Goal: Information Seeking & Learning: Check status

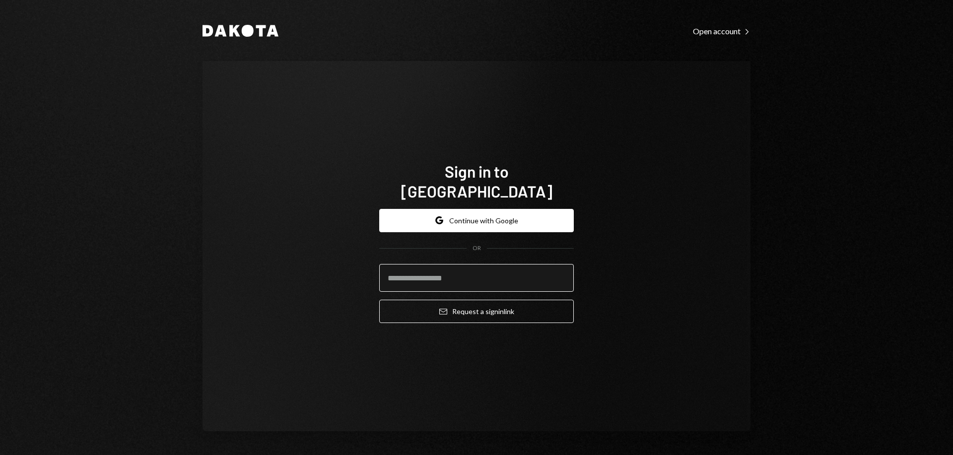
click at [496, 276] on input "email" at bounding box center [476, 278] width 195 height 28
type input "**********"
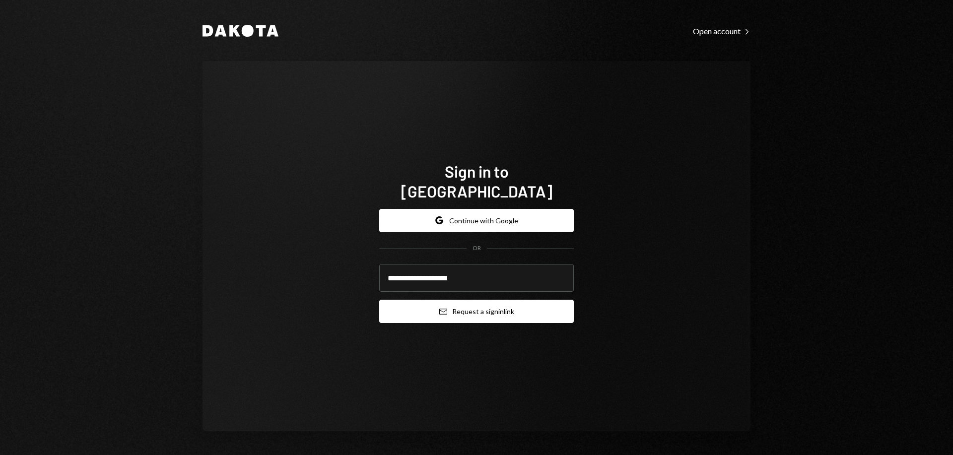
click at [505, 309] on button "Email Request a sign in link" at bounding box center [476, 311] width 195 height 23
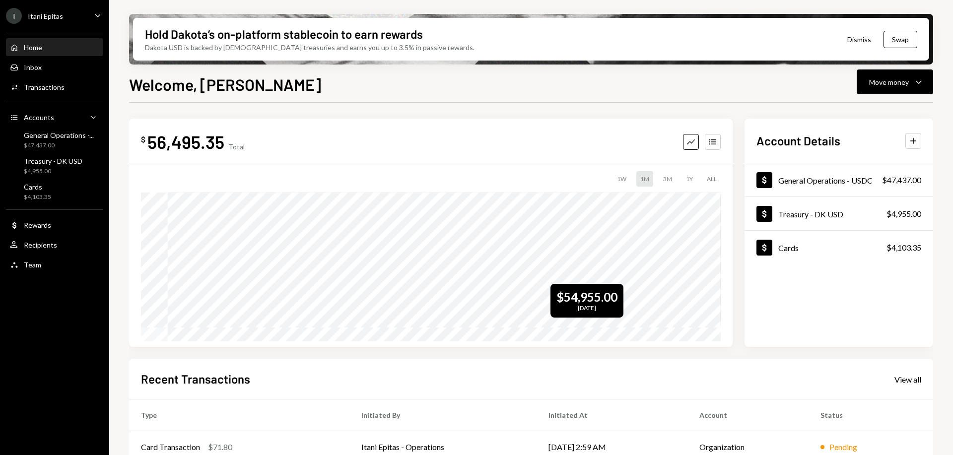
click at [732, 289] on div "$ 56,495.35 Total Graph Accounts 1W 1M 3M 1Y ALL $54,955.00 Jul 27, 2025 Accoun…" at bounding box center [531, 233] width 804 height 228
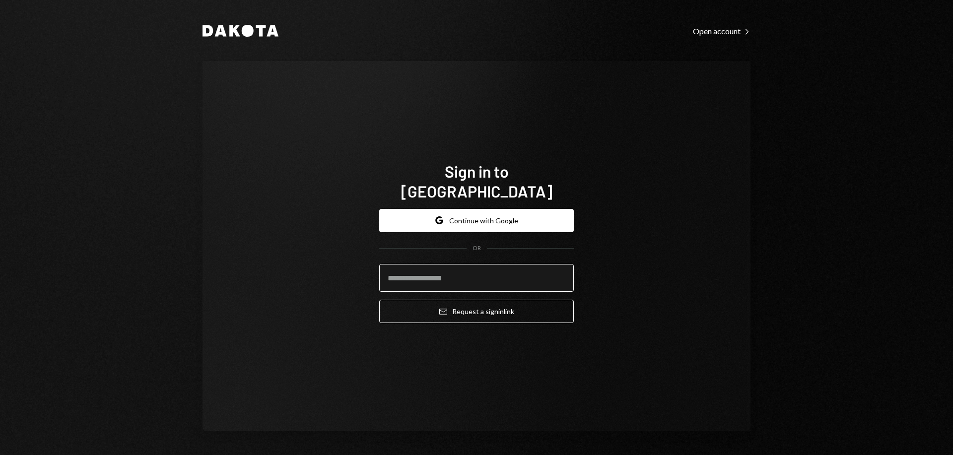
click at [497, 275] on input "email" at bounding box center [476, 278] width 195 height 28
type input "**********"
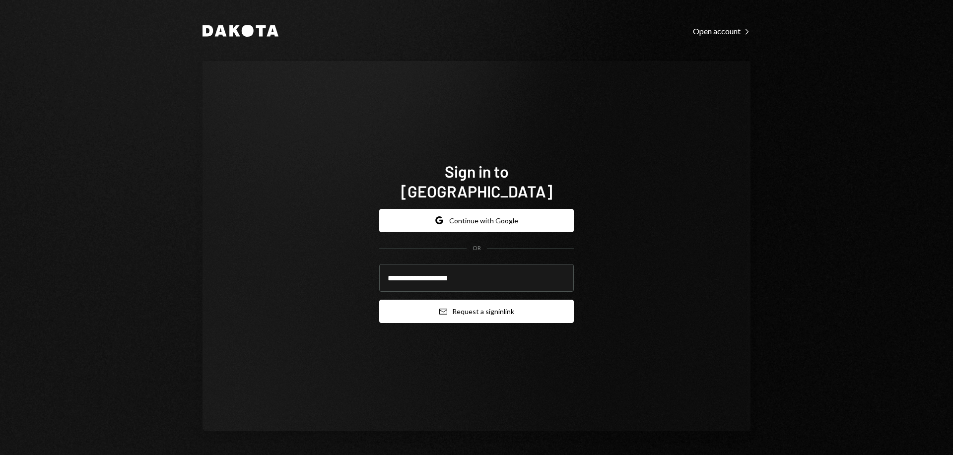
click at [487, 309] on button "Email Request a sign in link" at bounding box center [476, 311] width 195 height 23
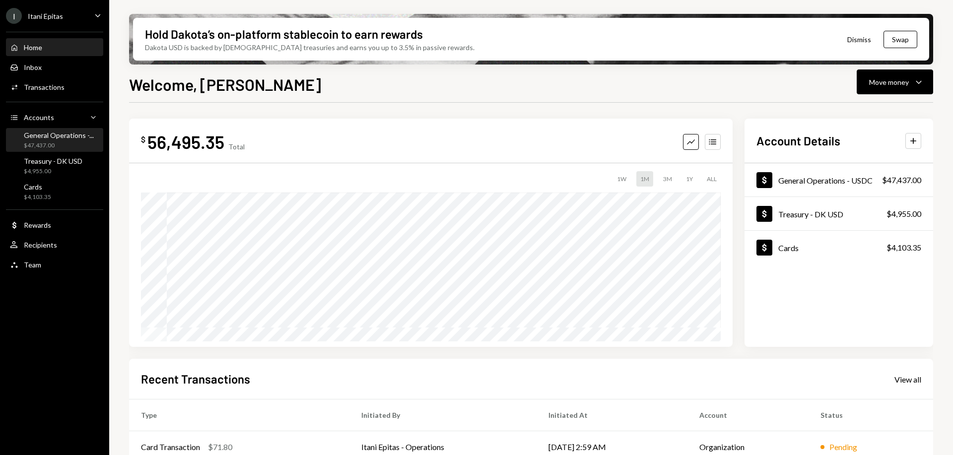
click at [36, 141] on div "$47,437.00" at bounding box center [59, 145] width 70 height 8
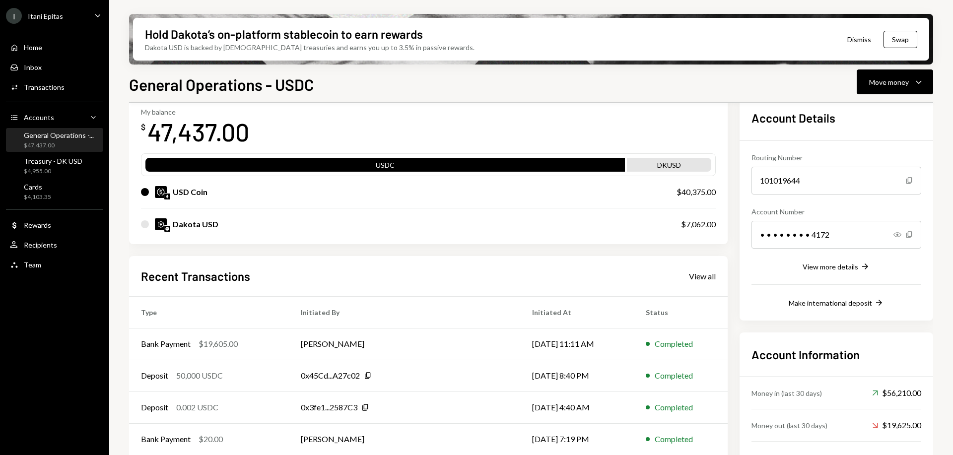
scroll to position [94, 0]
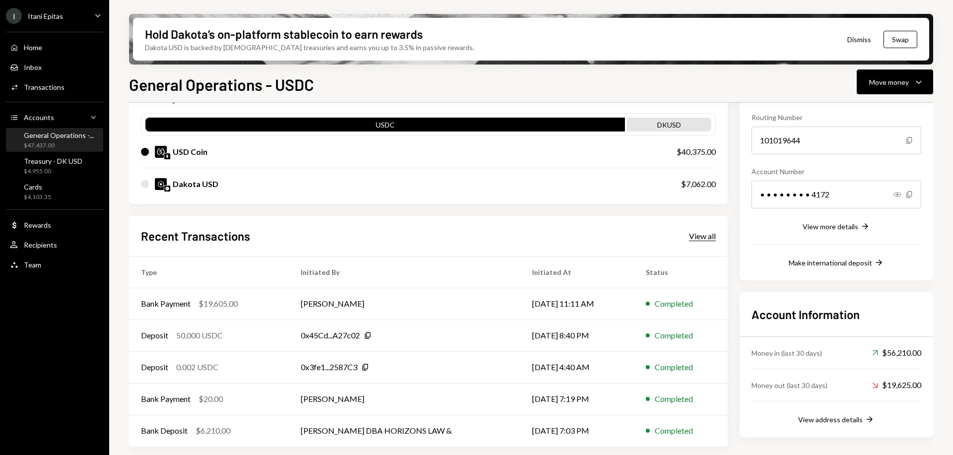
click at [693, 235] on div "View all" at bounding box center [702, 236] width 27 height 10
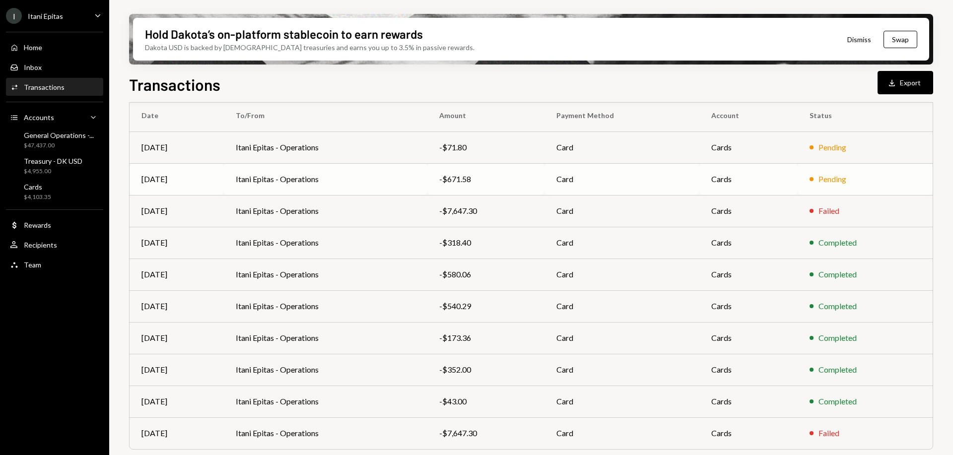
scroll to position [110, 0]
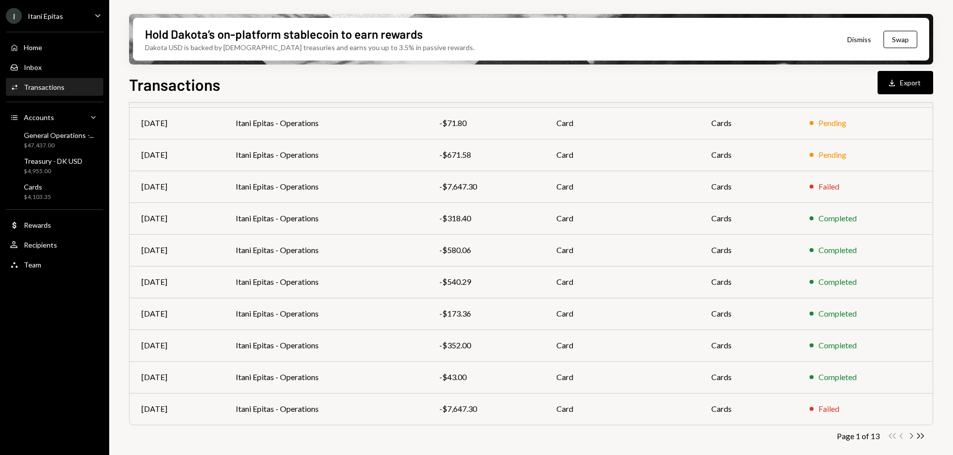
click at [910, 434] on icon "Chevron Right" at bounding box center [910, 435] width 9 height 9
click at [911, 435] on icon "button" at bounding box center [911, 435] width 3 height 5
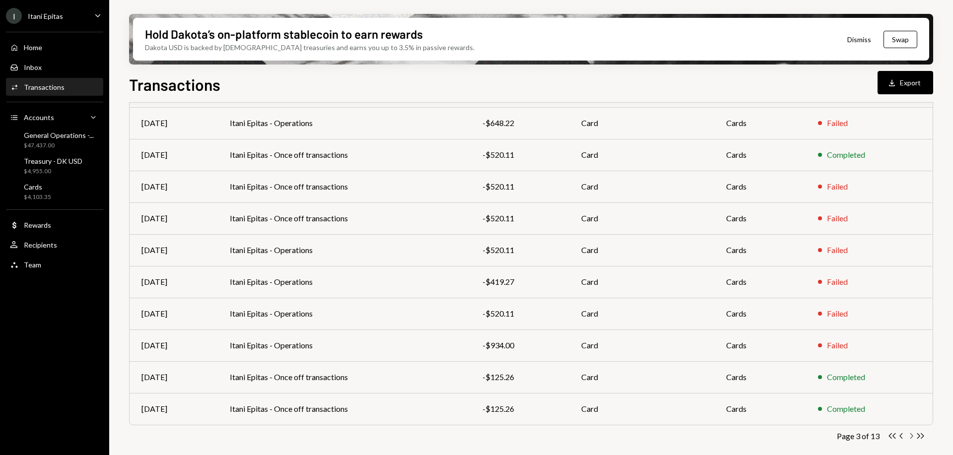
click at [908, 434] on icon "Chevron Right" at bounding box center [910, 435] width 9 height 9
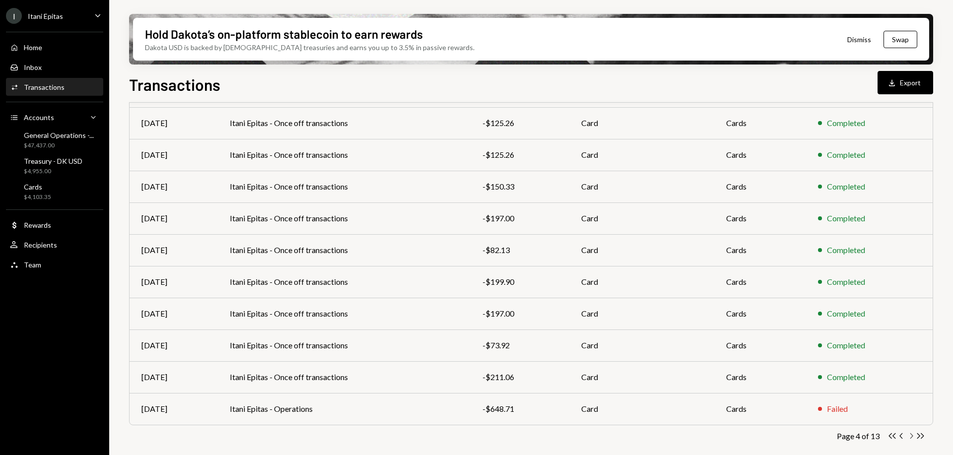
click at [910, 436] on icon "Chevron Right" at bounding box center [910, 435] width 9 height 9
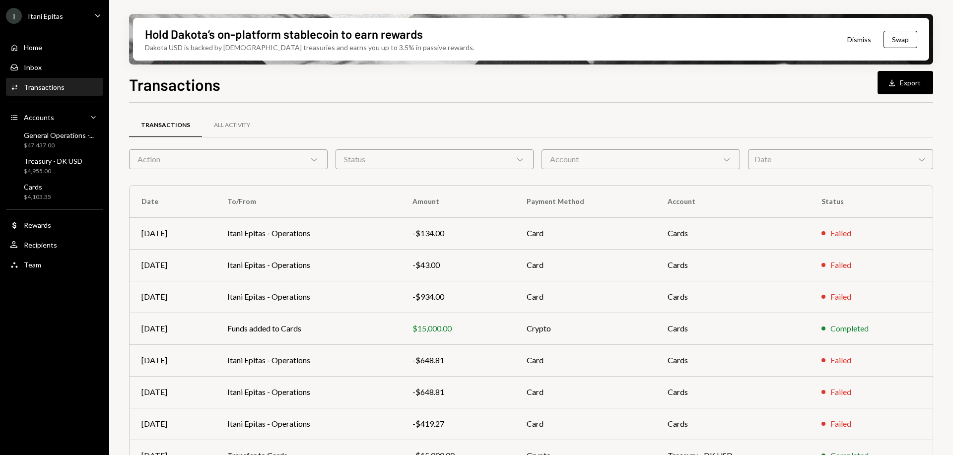
click at [910, 161] on div "Date Chevron Down" at bounding box center [840, 159] width 185 height 20
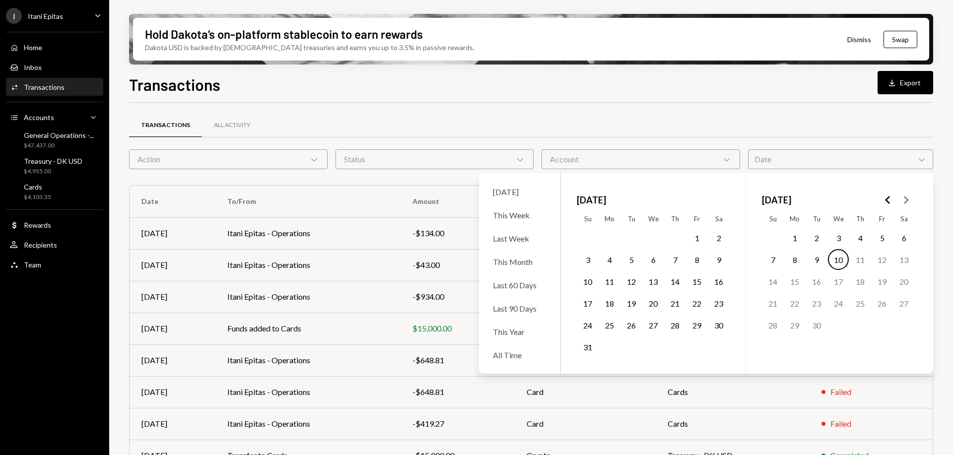
click at [698, 241] on button "1" at bounding box center [696, 237] width 21 height 21
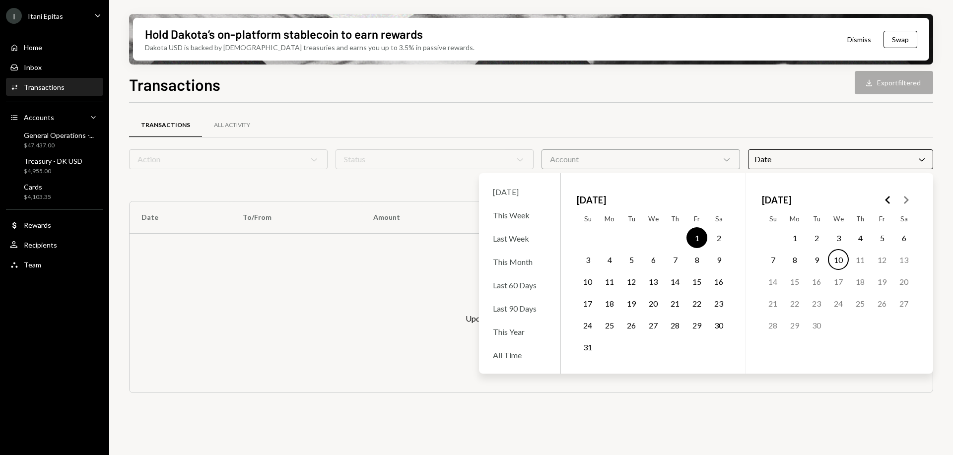
click at [634, 282] on button "12" at bounding box center [631, 281] width 21 height 21
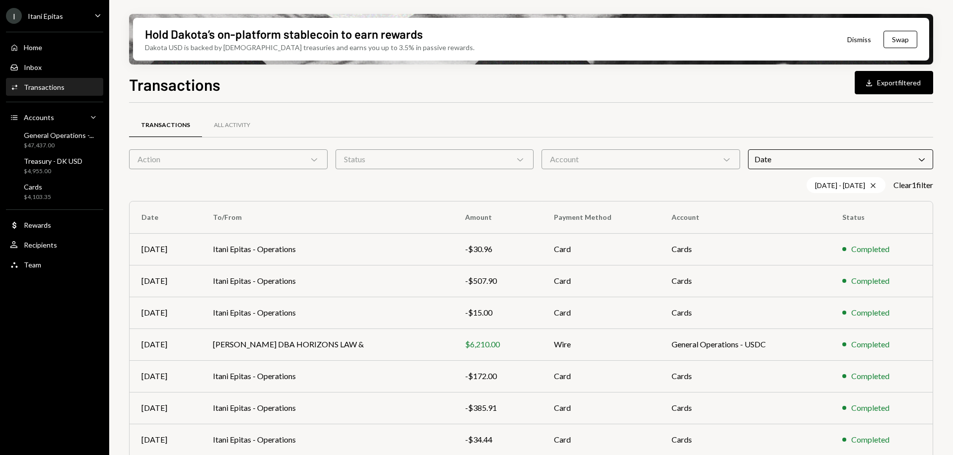
click at [775, 106] on div "Transactions All Activity Action Chevron Down Status Chevron Down Account Chevr…" at bounding box center [531, 348] width 804 height 490
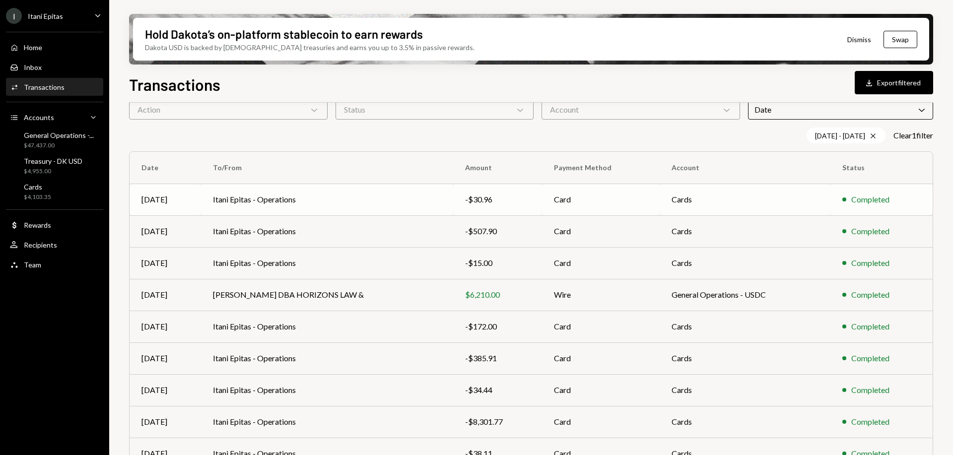
scroll to position [126, 0]
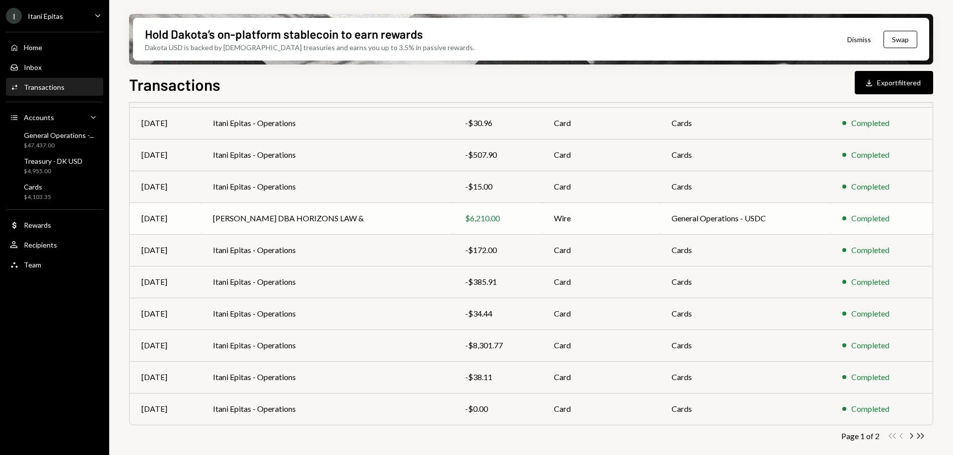
click at [343, 225] on td "RYON NIXON DBA HORIZONS LAW &" at bounding box center [327, 218] width 252 height 32
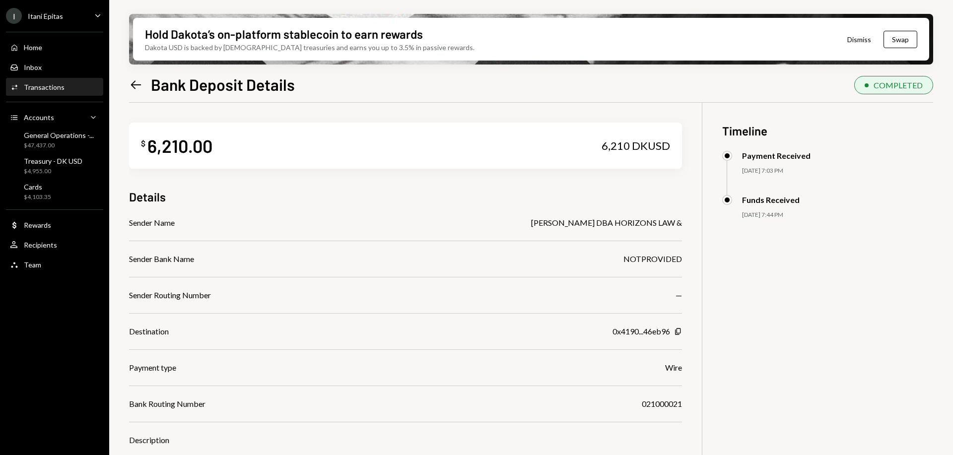
click at [736, 299] on div "$ 6,210.00 6,210 DKUSD Details Sender Name RYON NIXON DBA HORIZONS LAW & Sender…" at bounding box center [531, 330] width 804 height 455
click at [138, 79] on icon "Left Arrow" at bounding box center [136, 85] width 14 height 14
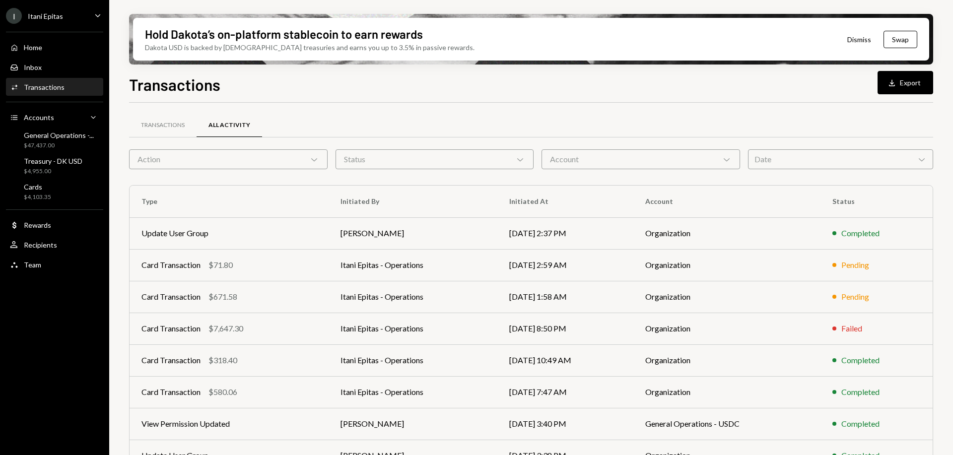
click at [863, 156] on div "Date Chevron Down" at bounding box center [840, 159] width 185 height 20
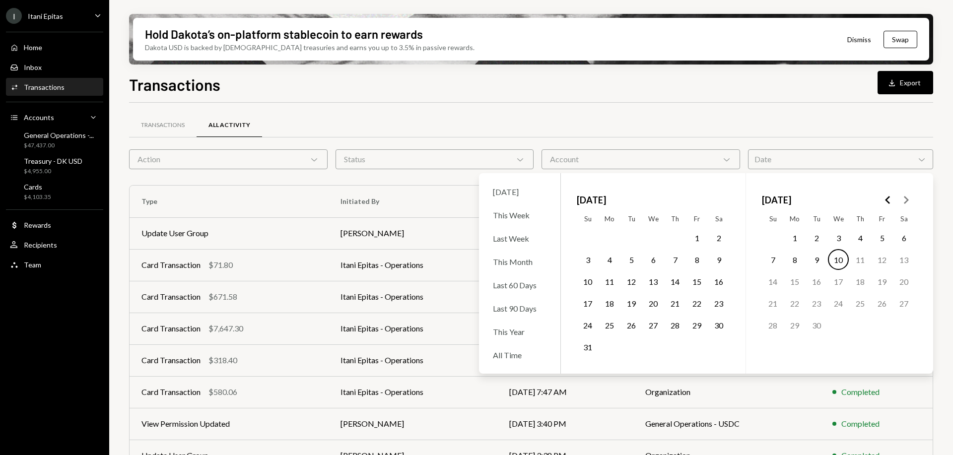
click at [695, 237] on button "1" at bounding box center [696, 237] width 21 height 21
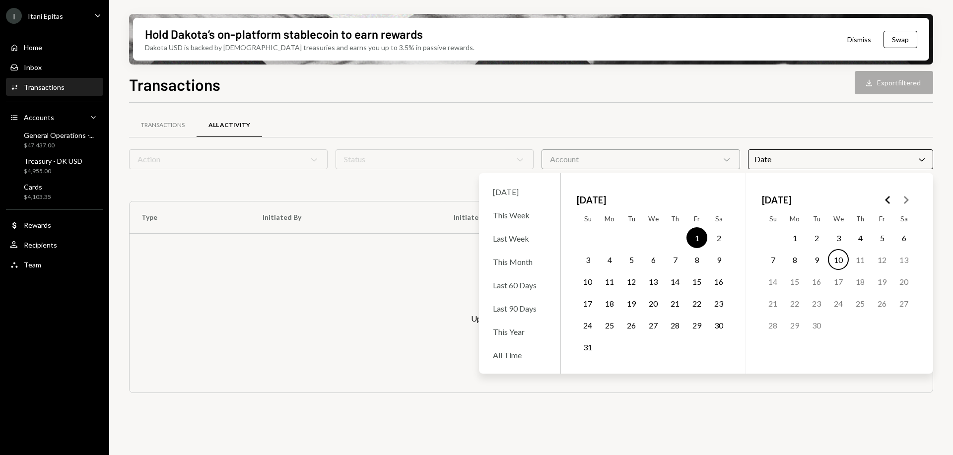
click at [593, 281] on button "10" at bounding box center [587, 281] width 21 height 21
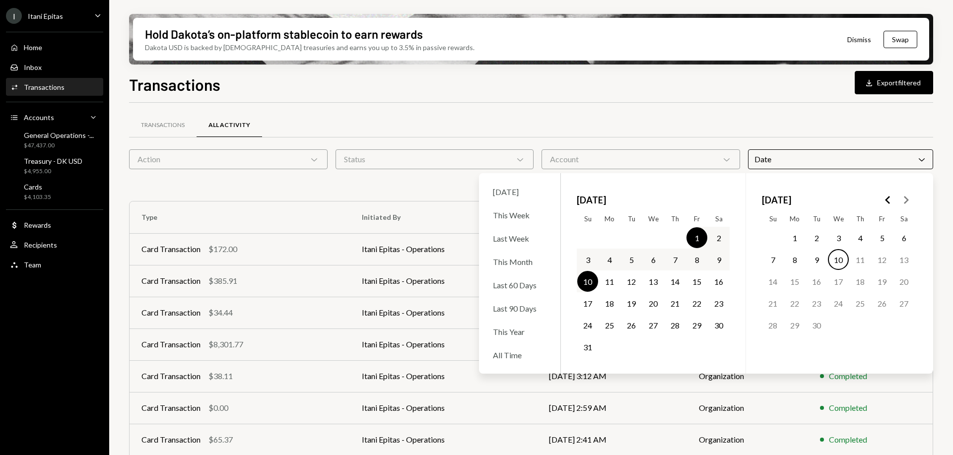
click at [660, 105] on div "Transactions All Activity Action Chevron Down Status Chevron Down Account Chevr…" at bounding box center [531, 348] width 804 height 490
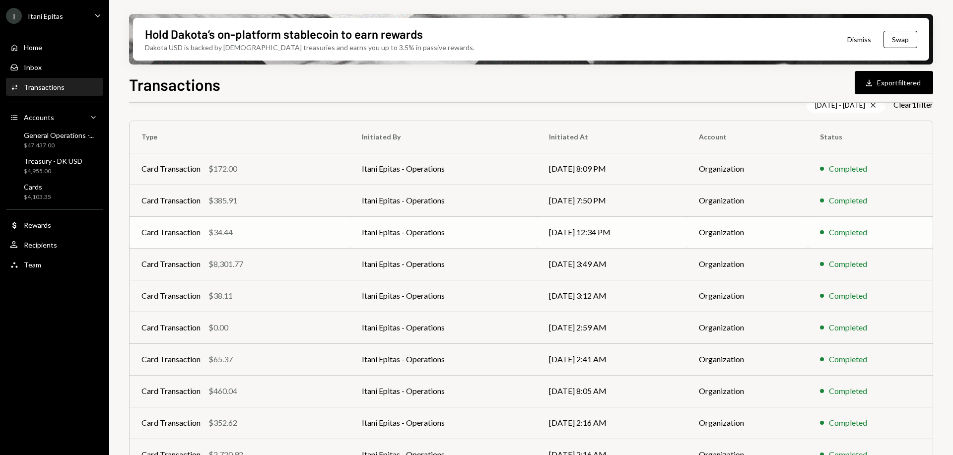
scroll to position [126, 0]
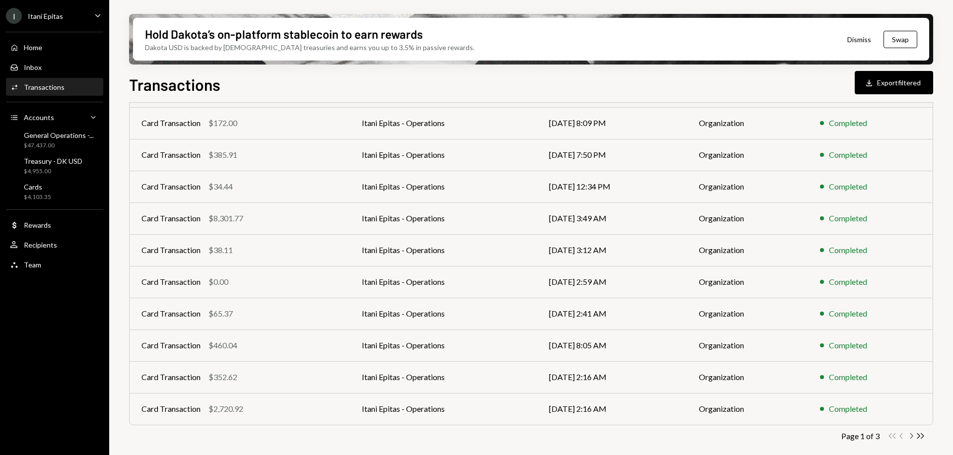
click at [908, 434] on icon "Chevron Right" at bounding box center [910, 435] width 9 height 9
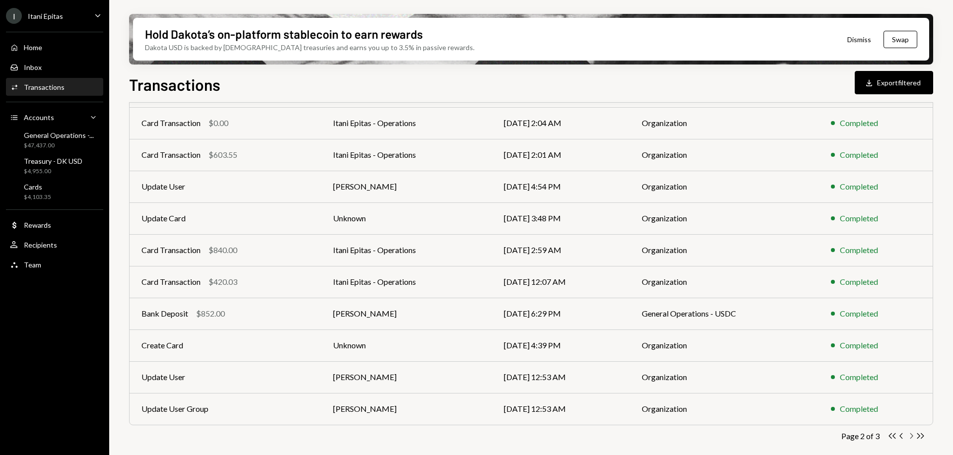
click at [910, 436] on icon "Chevron Right" at bounding box center [910, 435] width 9 height 9
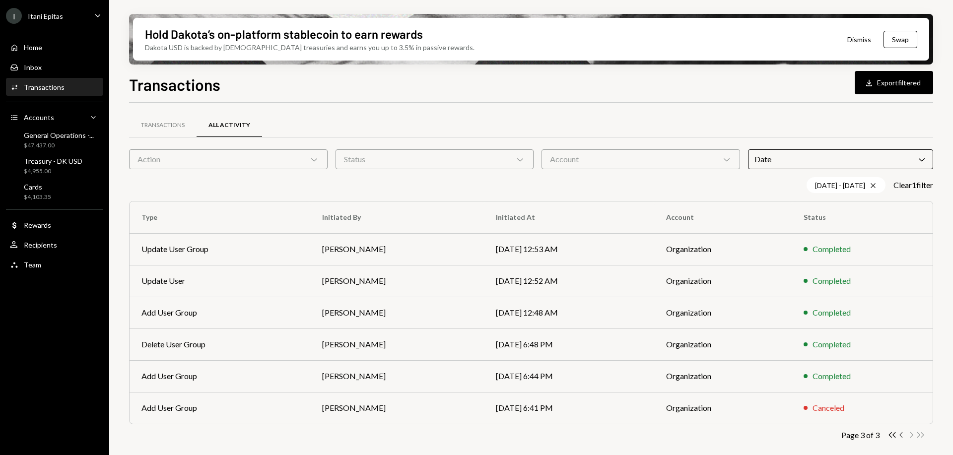
click at [898, 435] on icon "Chevron Left" at bounding box center [901, 434] width 9 height 9
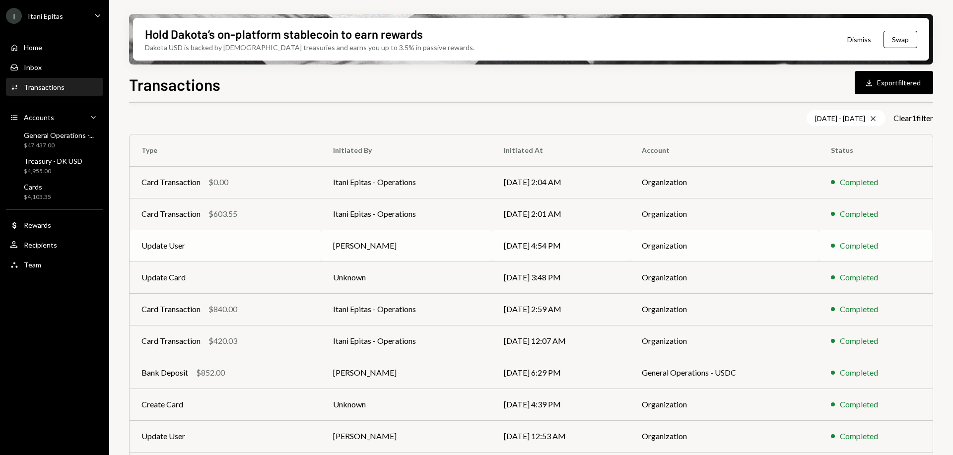
scroll to position [126, 0]
